Goal: Find specific page/section: Find specific page/section

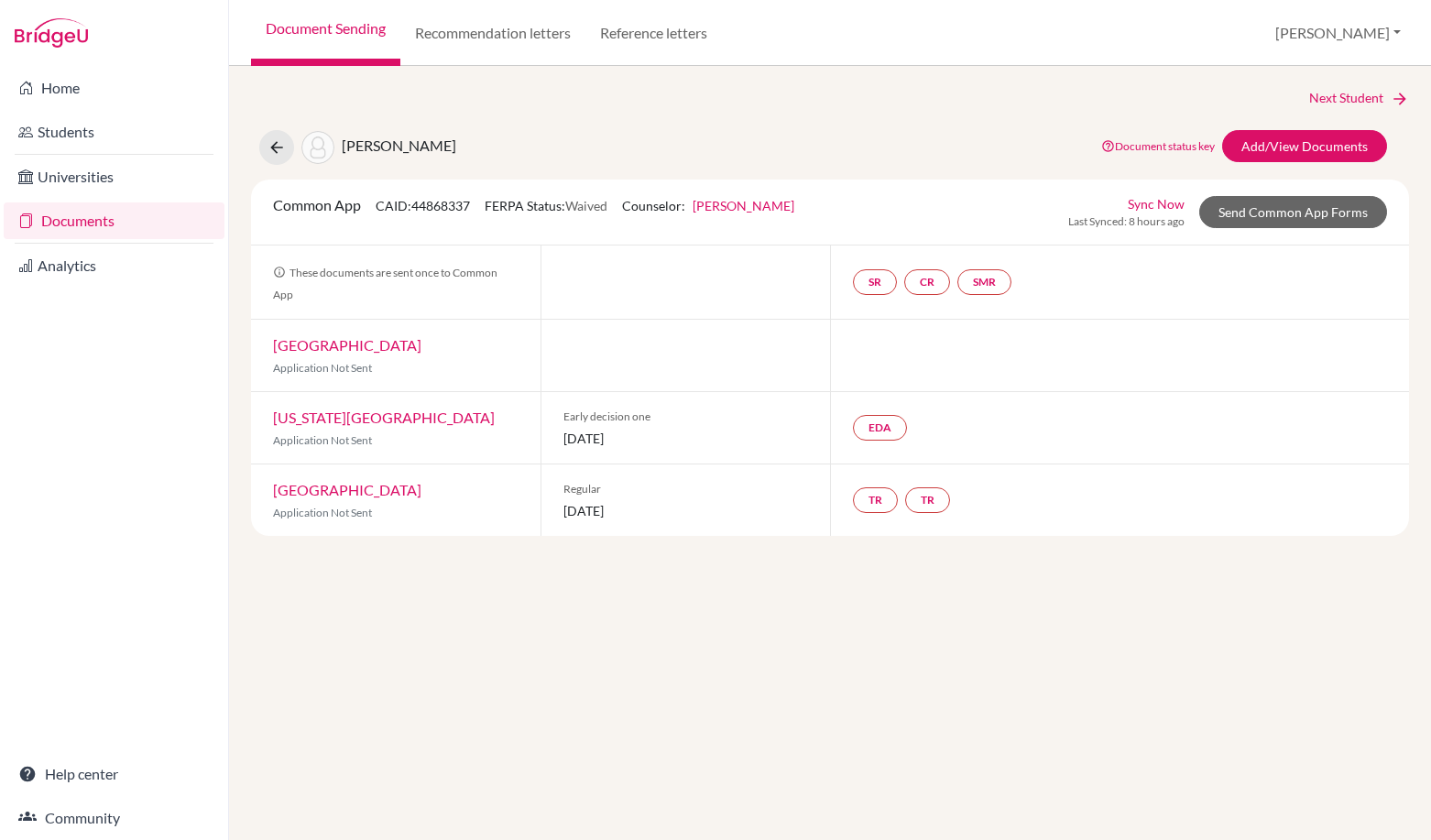
click at [119, 208] on link "Documents" at bounding box center [114, 220] width 221 height 36
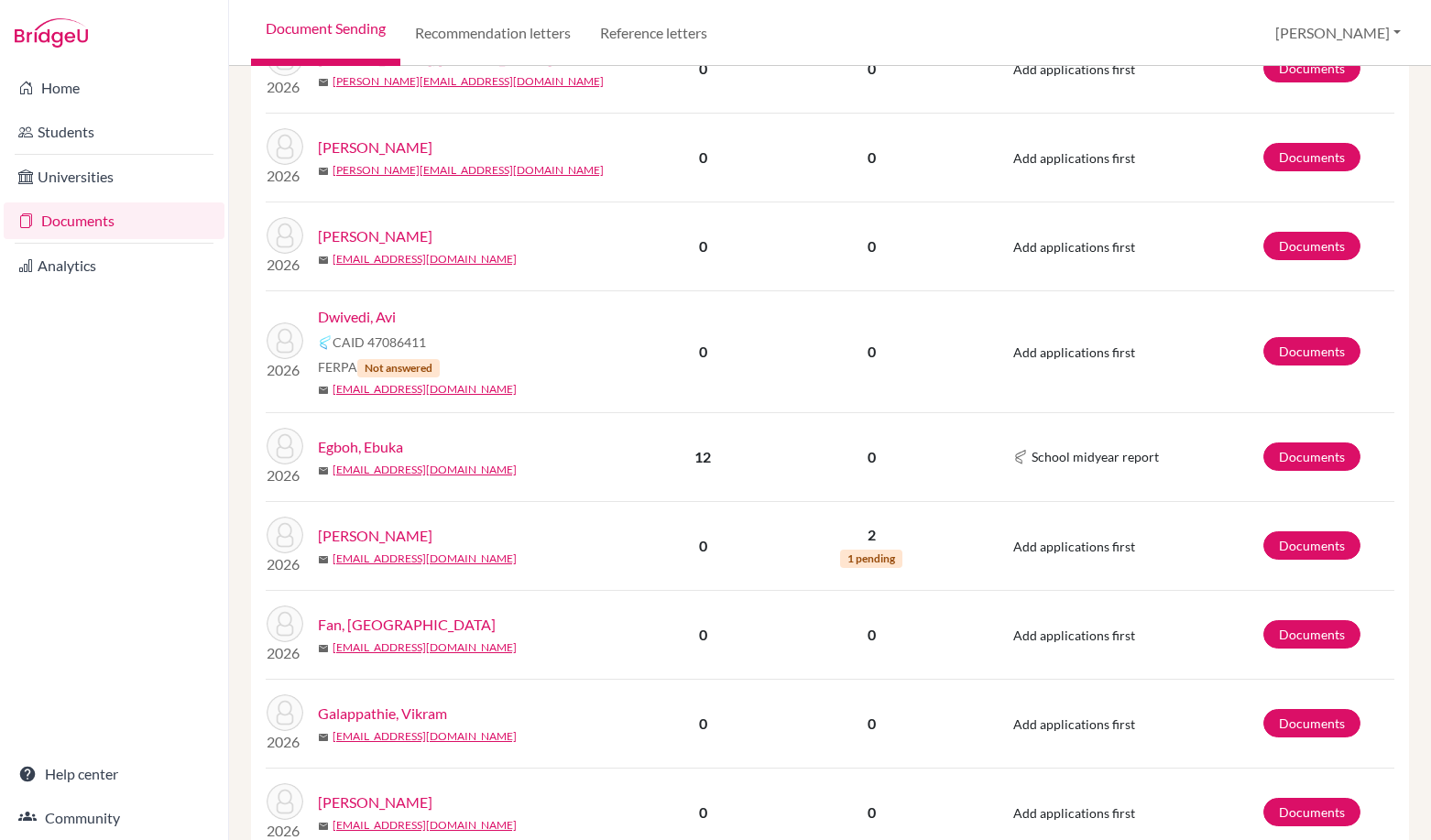
scroll to position [1859, 0]
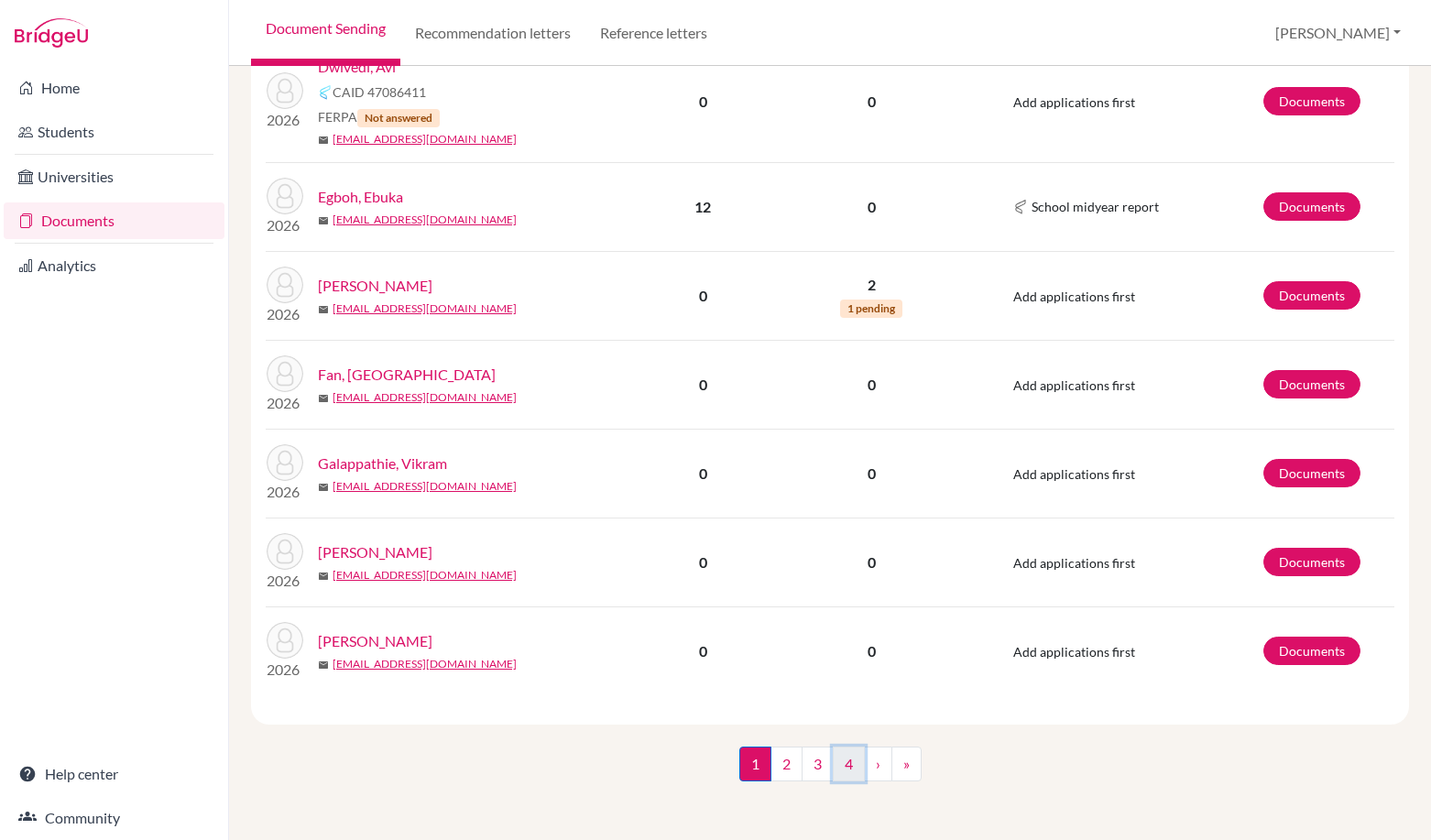
click at [857, 777] on link "4" at bounding box center [849, 764] width 32 height 35
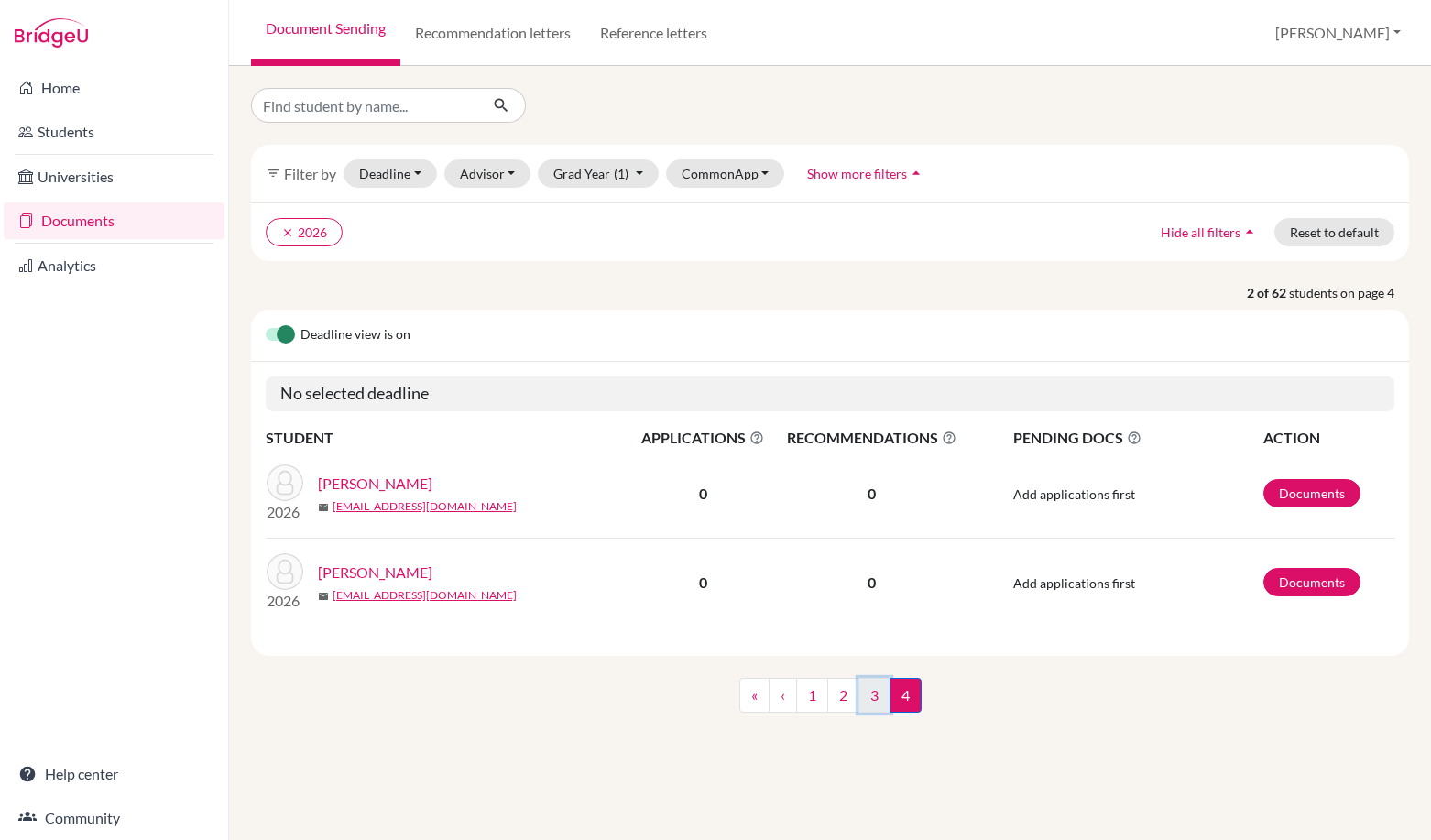
click at [875, 700] on link "3" at bounding box center [875, 694] width 32 height 35
